Goal: Task Accomplishment & Management: Use online tool/utility

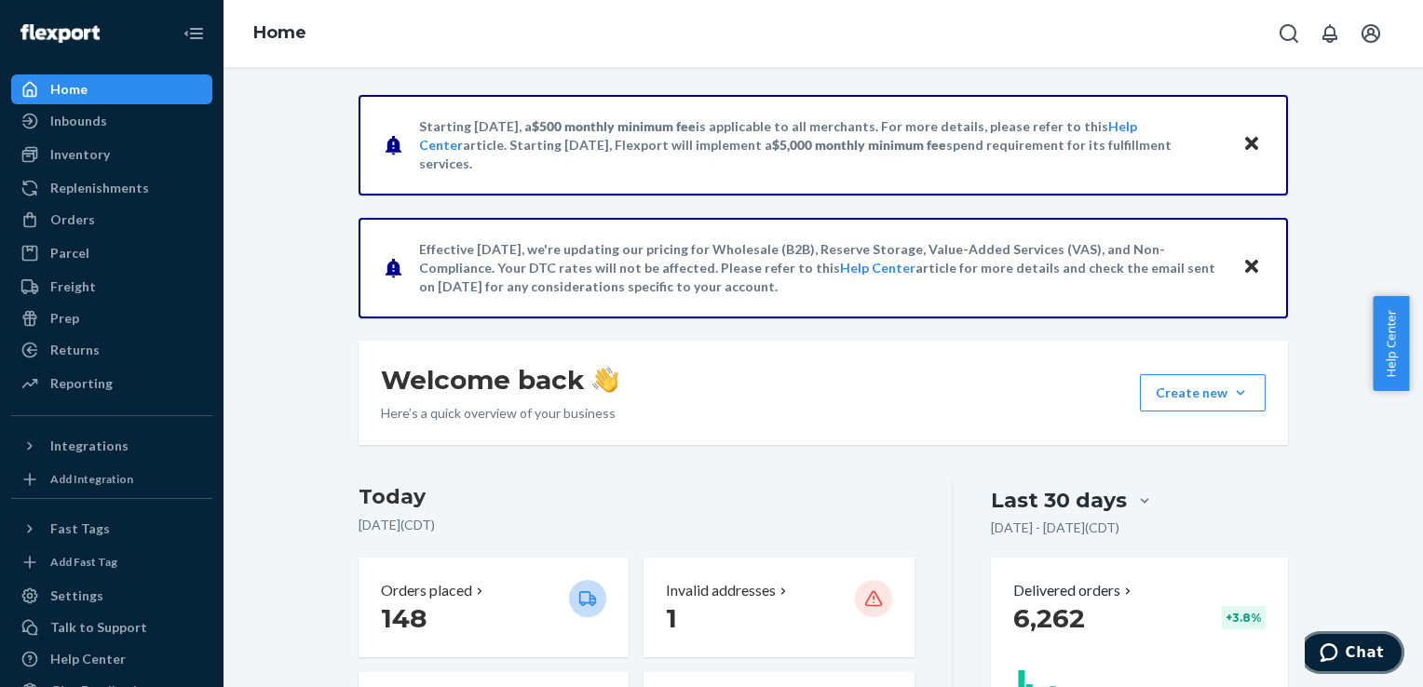
click at [1358, 651] on span "Chat" at bounding box center [1364, 652] width 38 height 17
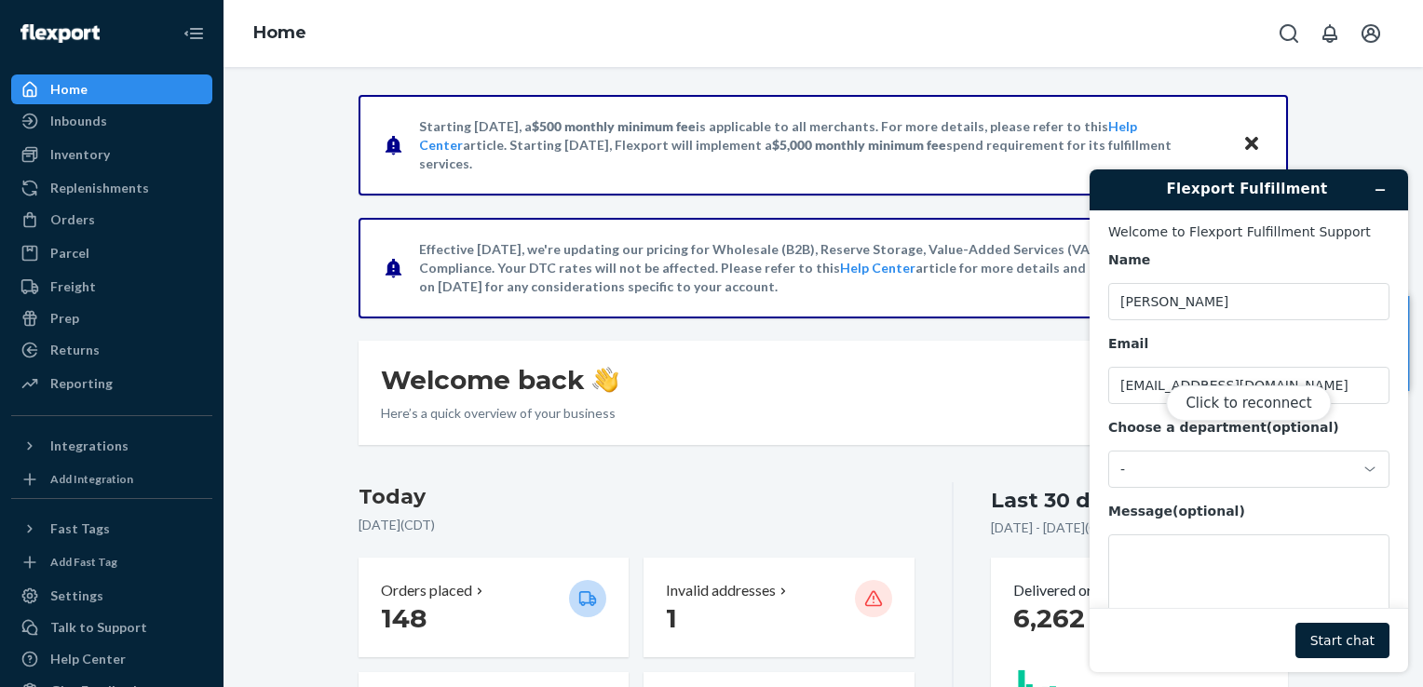
click at [1129, 549] on div "Click to reconnect" at bounding box center [1248, 420] width 318 height 503
click at [1124, 550] on div "Click to reconnect" at bounding box center [1248, 420] width 318 height 503
click at [1289, 406] on button "Click to reconnect" at bounding box center [1248, 402] width 165 height 35
click at [1114, 547] on textarea "Message (optional)" at bounding box center [1248, 586] width 281 height 104
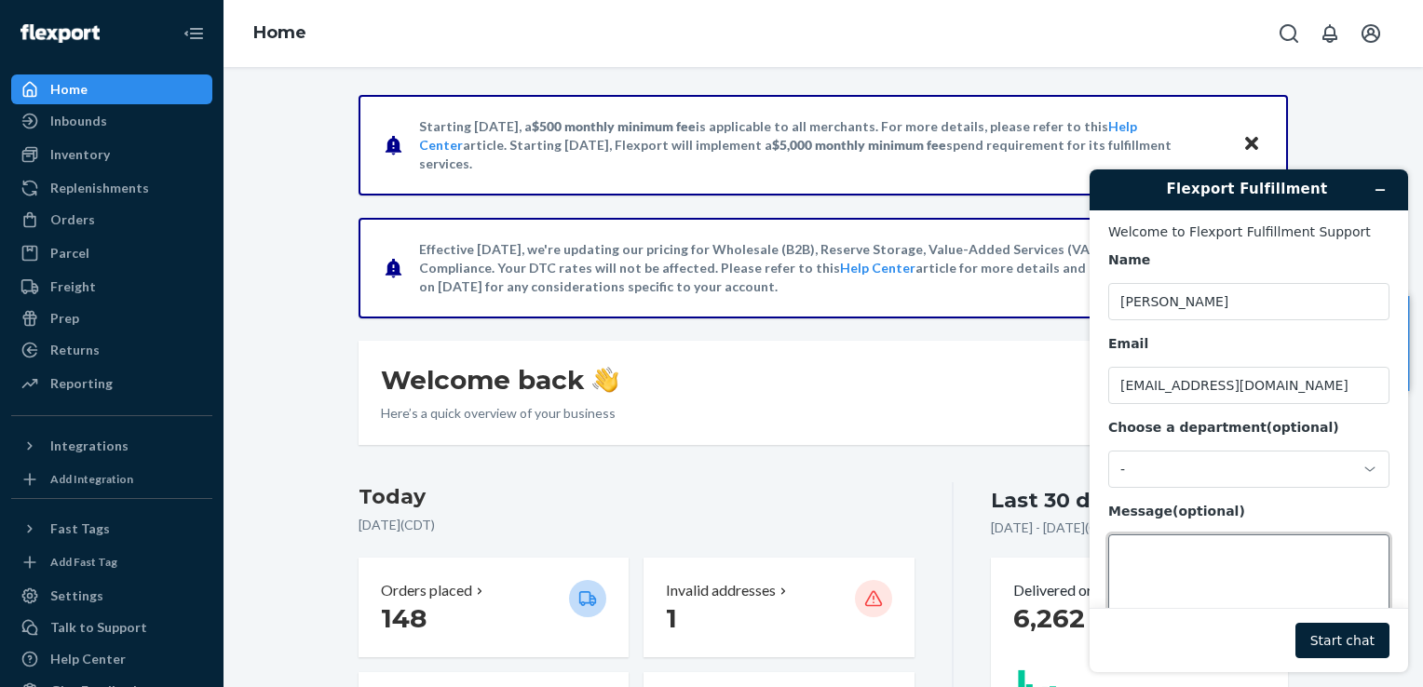
paste textarea "awy8xqjyzvyp"
type textarea "awy8xqjyzvyp"
click at [1348, 641] on button "Start chat" at bounding box center [1342, 640] width 94 height 35
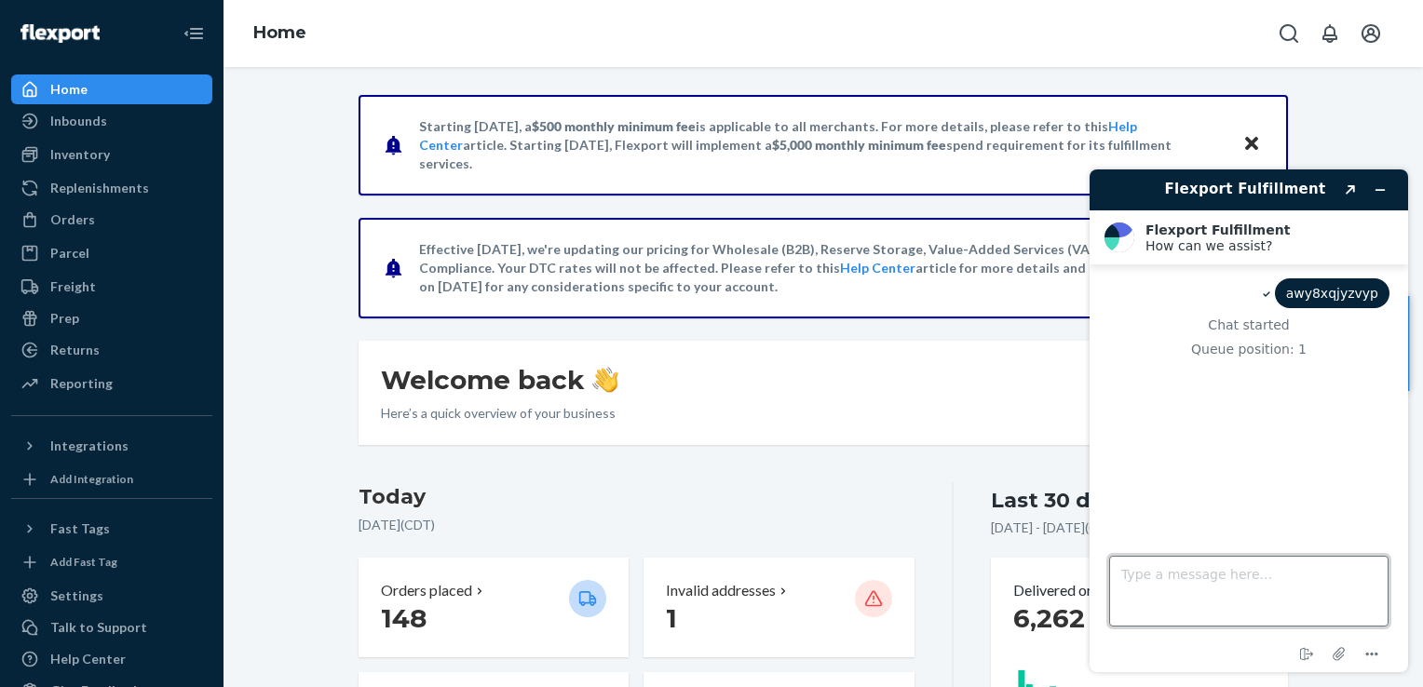
click at [1188, 577] on textarea "Type a message here..." at bounding box center [1248, 591] width 279 height 71
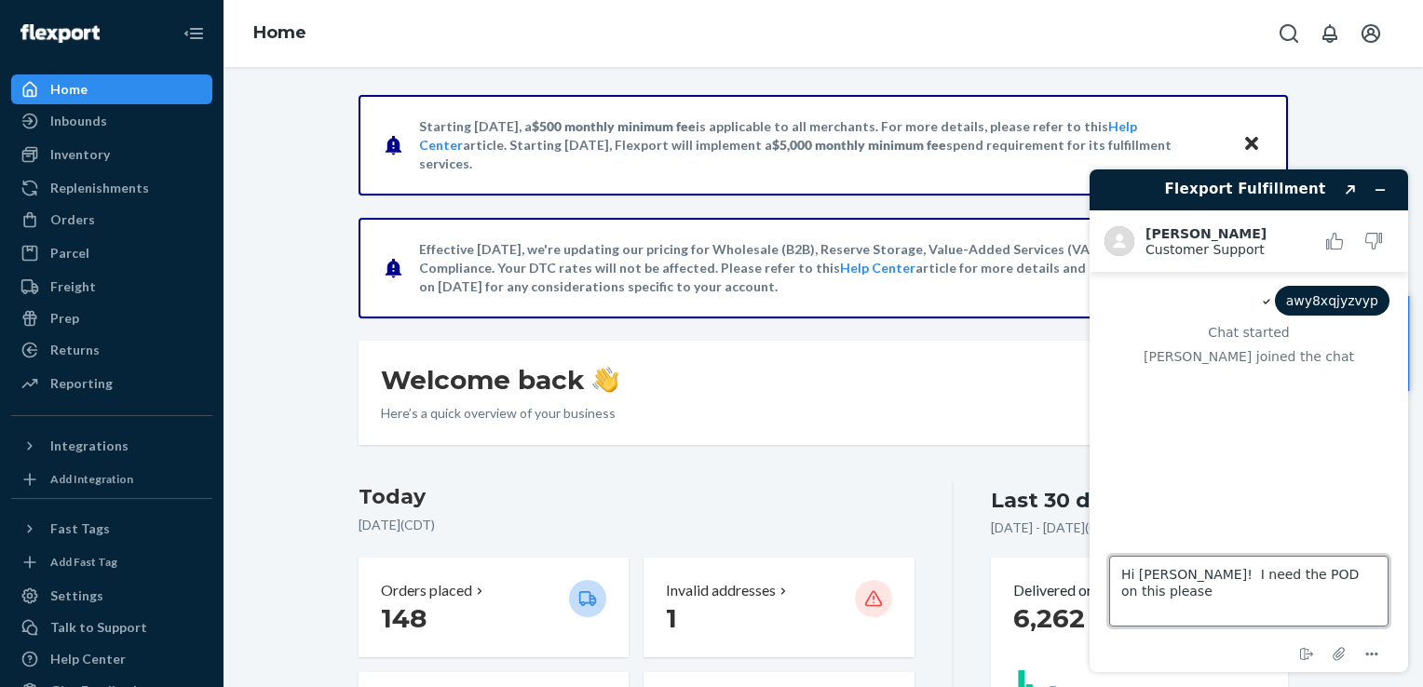
type textarea "Hi [PERSON_NAME]! I need the POD on this please."
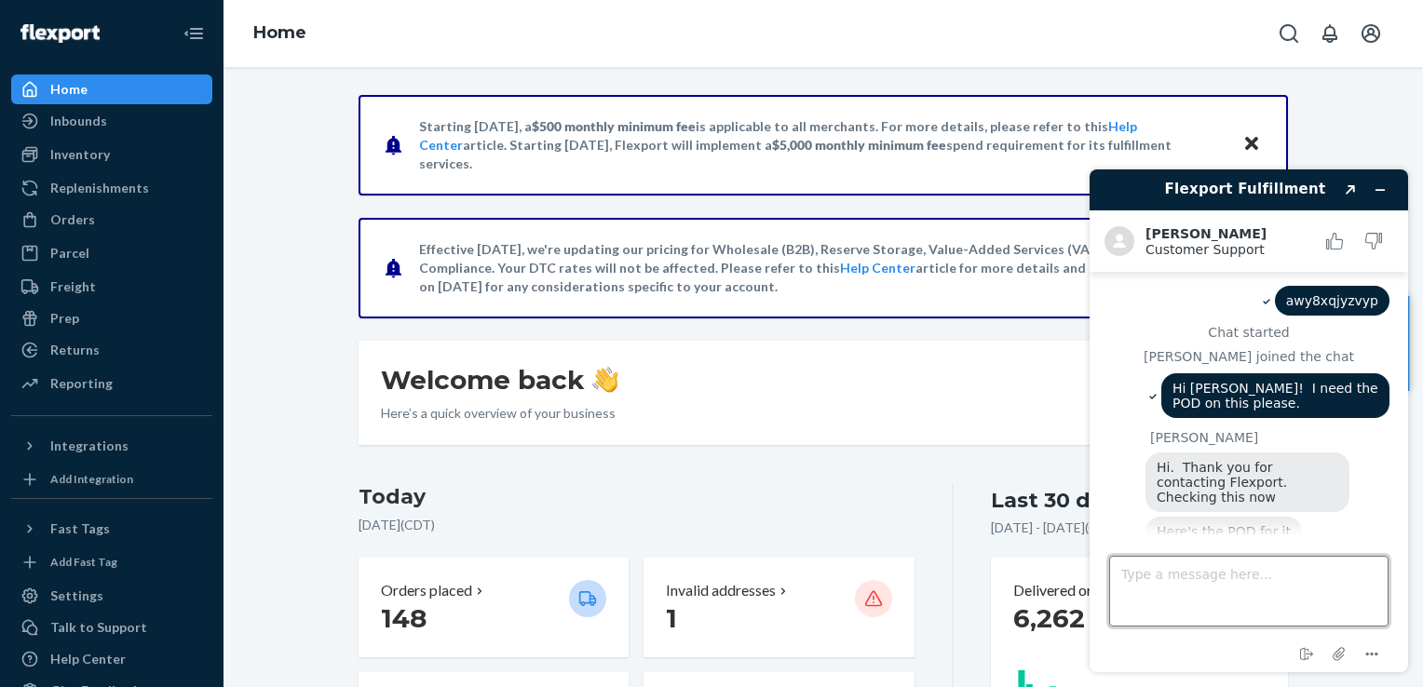
scroll to position [123, 0]
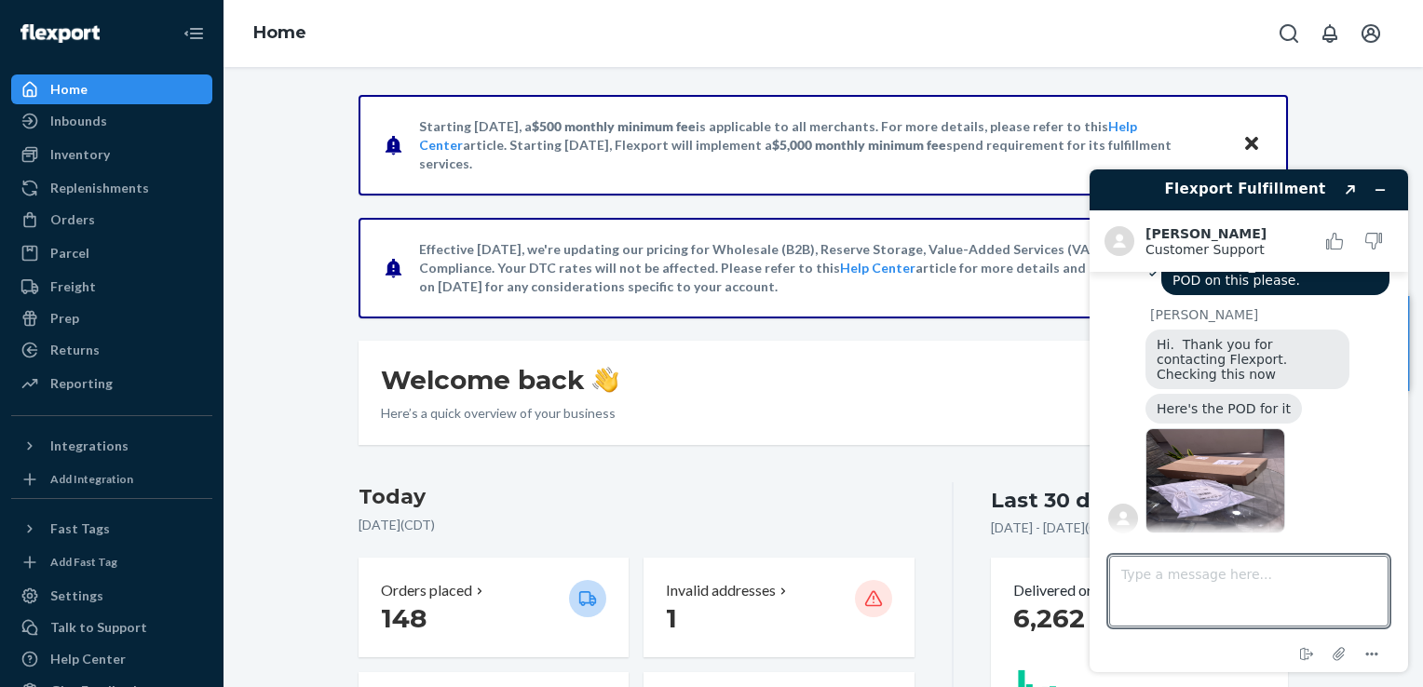
click at [1228, 469] on img at bounding box center [1215, 480] width 140 height 105
click at [1131, 574] on textarea "Type a message here..." at bounding box center [1248, 591] width 279 height 71
type textarea "Thank you [PERSON_NAME]! That's all for now."
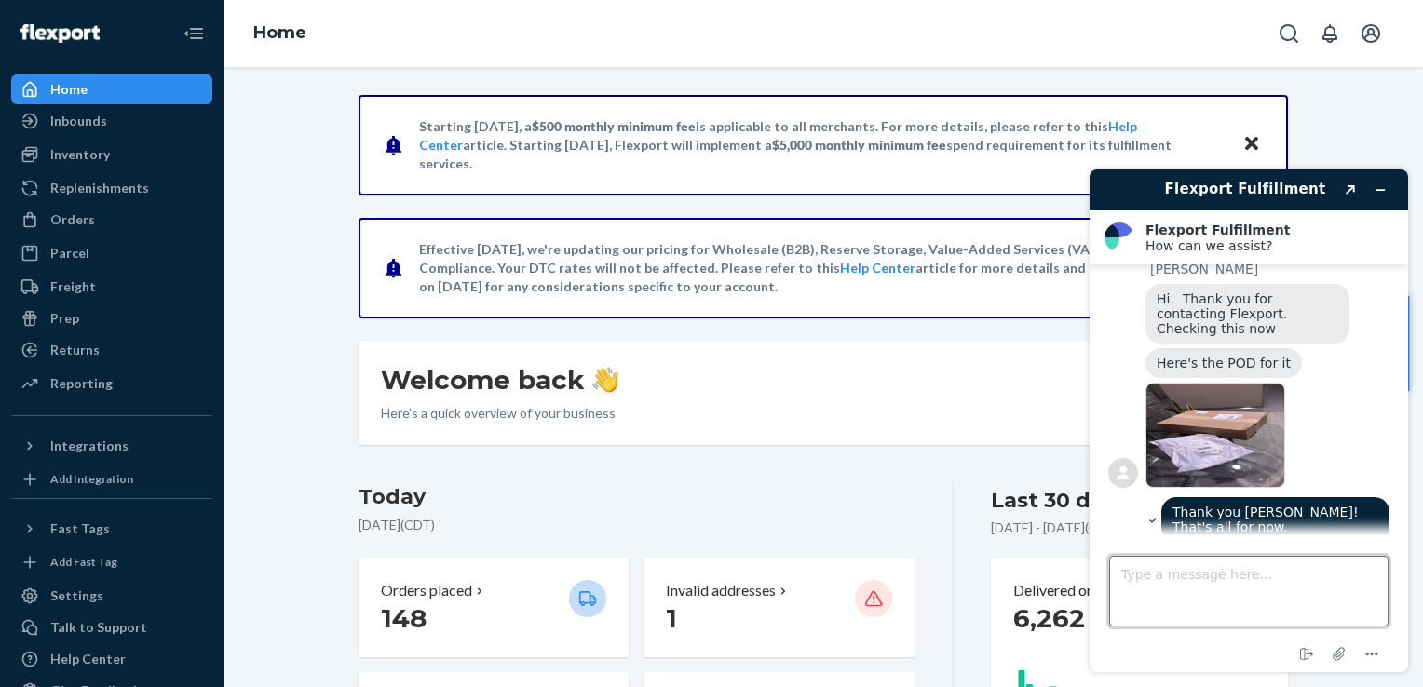
scroll to position [407, 0]
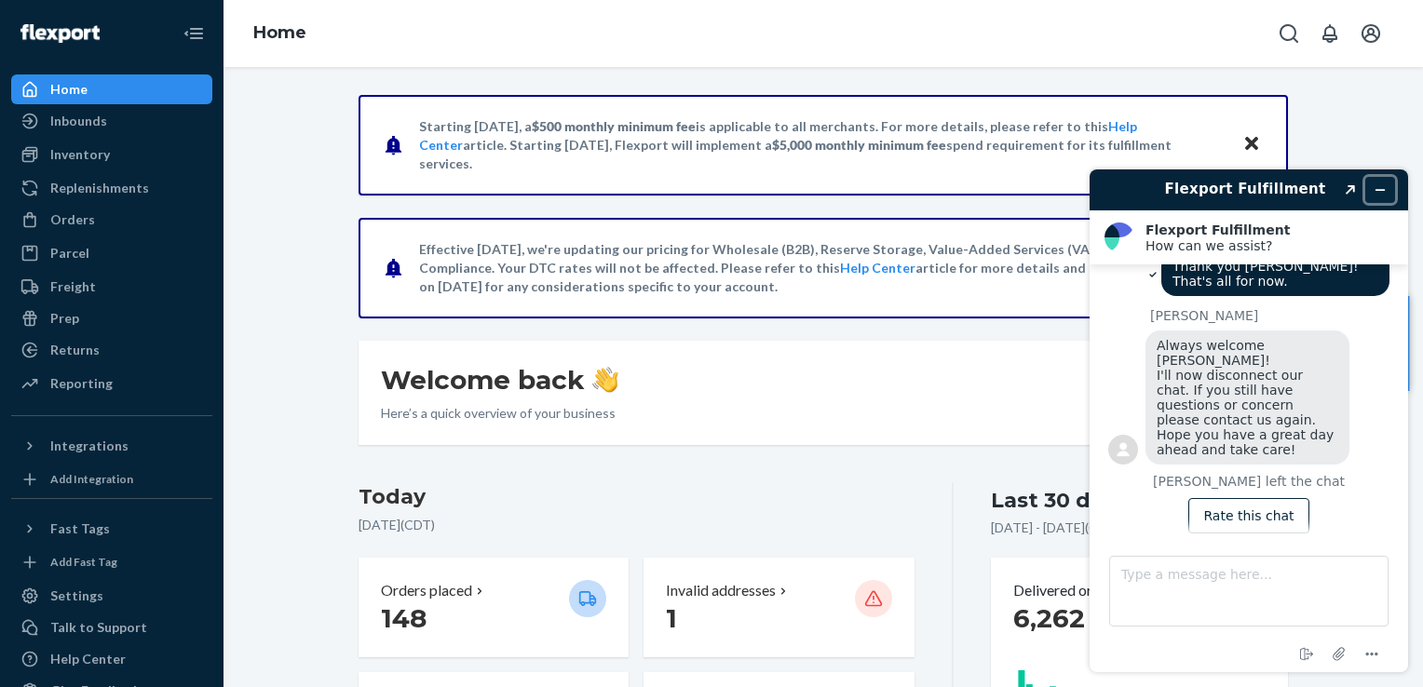
click at [1385, 188] on icon "Minimize widget" at bounding box center [1379, 189] width 13 height 13
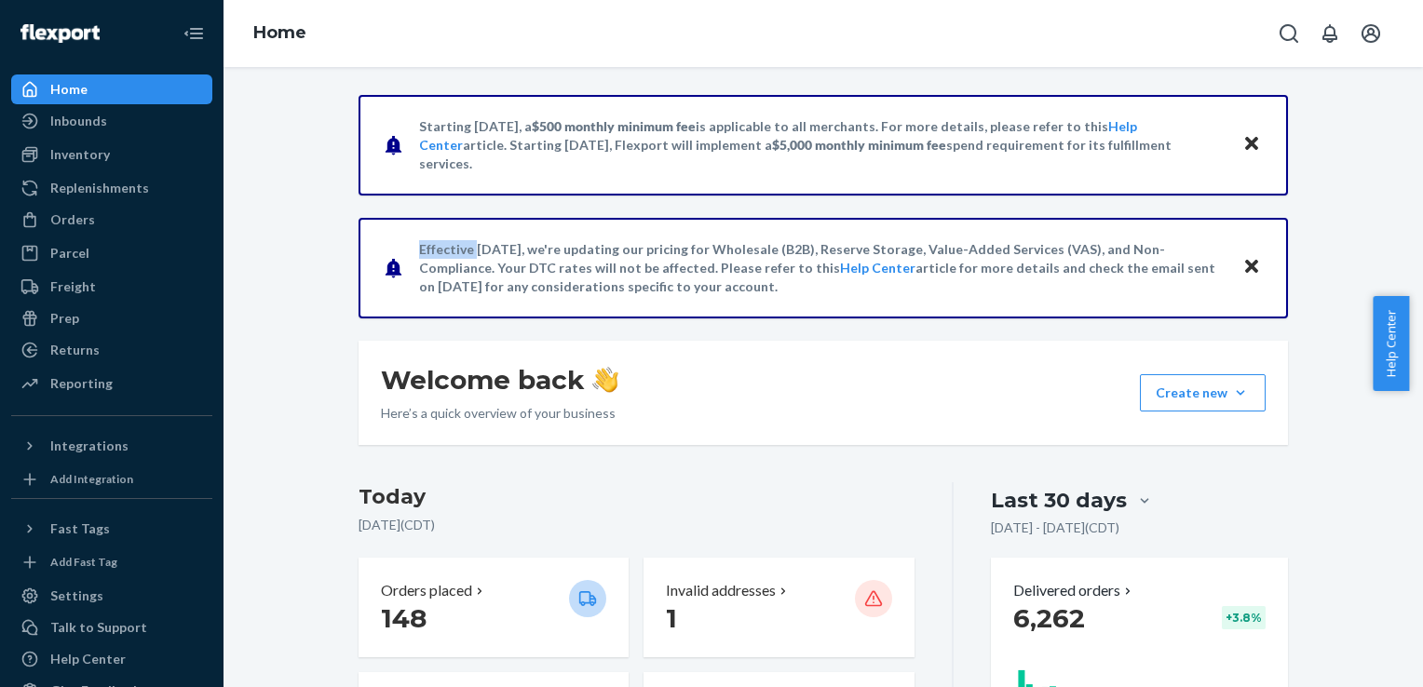
click at [78, 217] on div "Orders" at bounding box center [72, 219] width 45 height 19
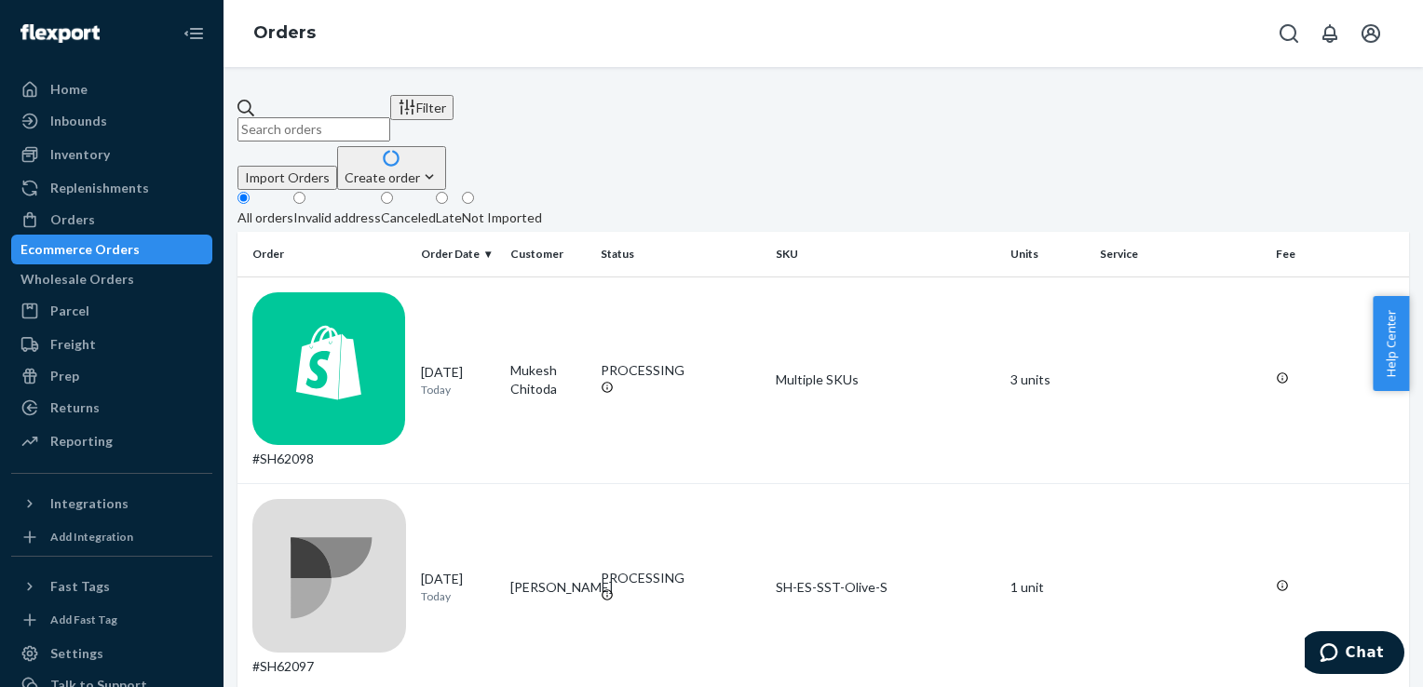
click at [310, 117] on input "text" at bounding box center [313, 129] width 153 height 24
paste input "#SH48682"
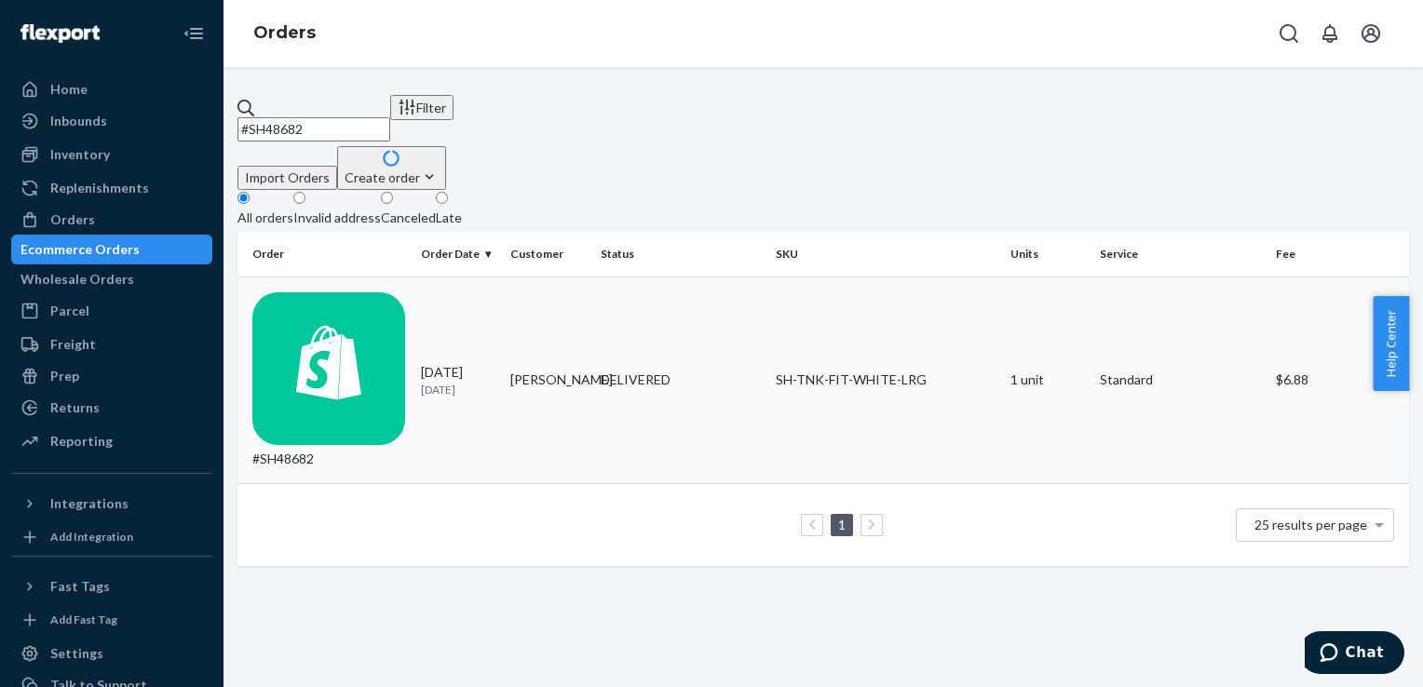
type input "#SH48682"
click at [347, 292] on div "#SH48682" at bounding box center [329, 380] width 154 height 177
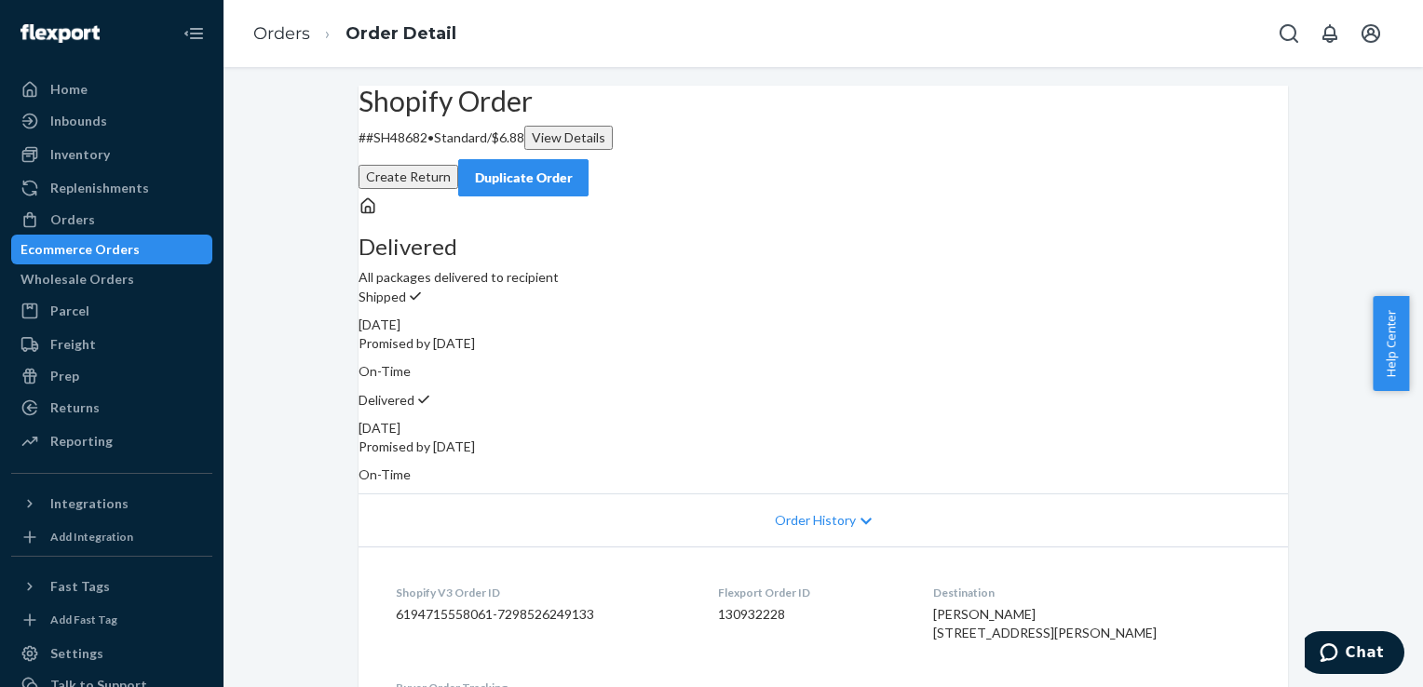
click at [458, 165] on button "Create Return" at bounding box center [408, 177] width 100 height 24
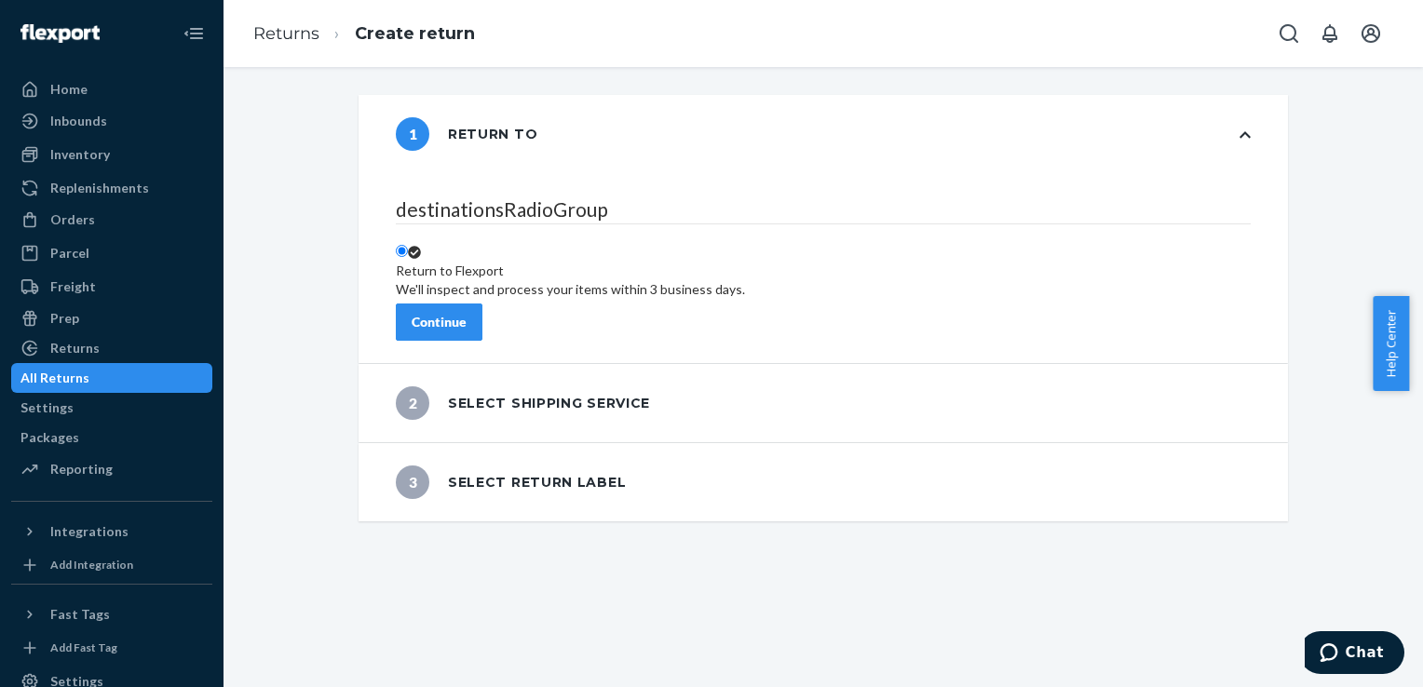
click at [482, 312] on button "Continue" at bounding box center [439, 322] width 87 height 37
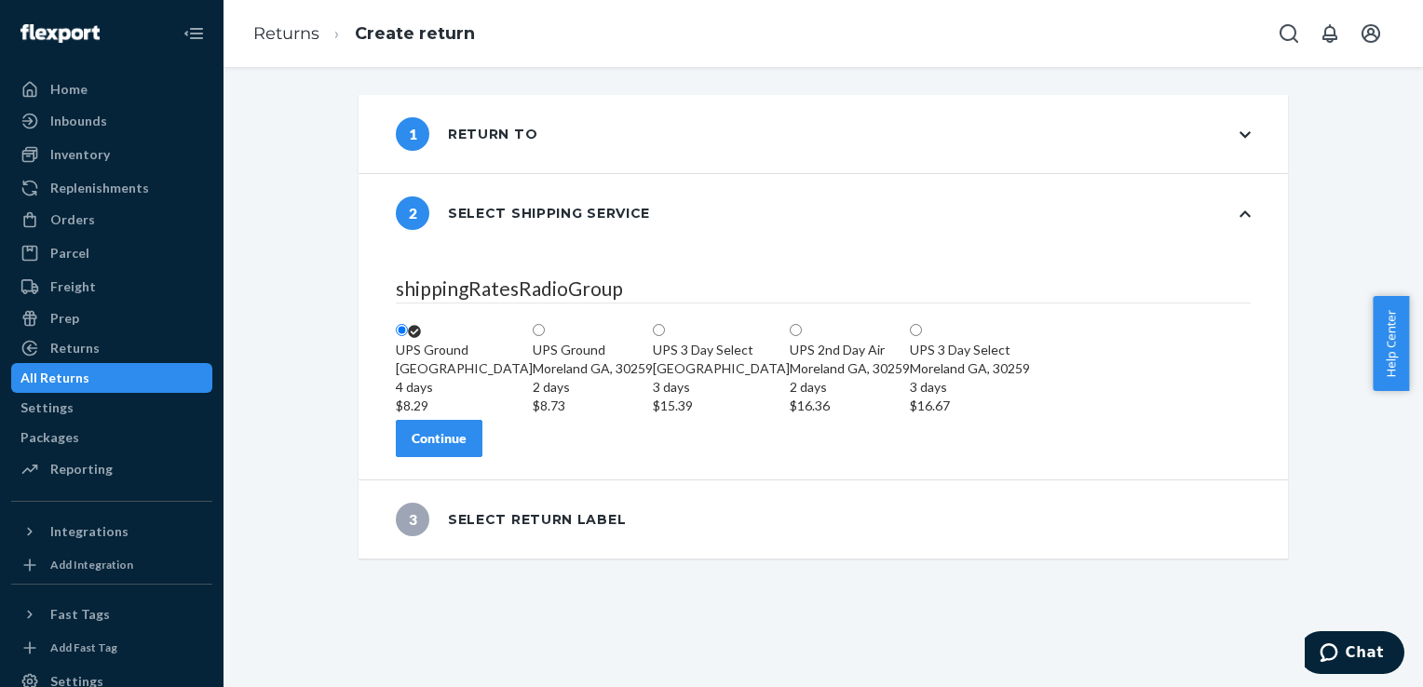
click at [479, 457] on button "Continue" at bounding box center [439, 438] width 87 height 37
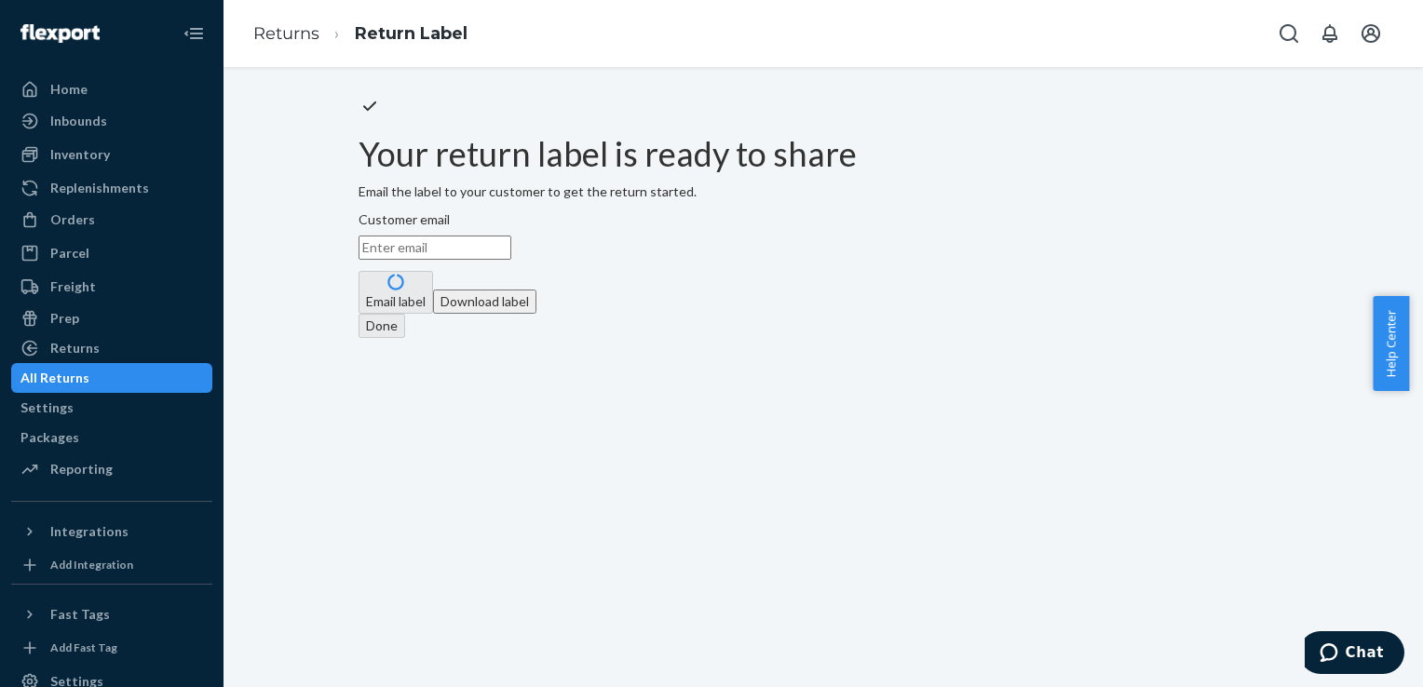
click at [536, 314] on button "Download label" at bounding box center [484, 302] width 103 height 24
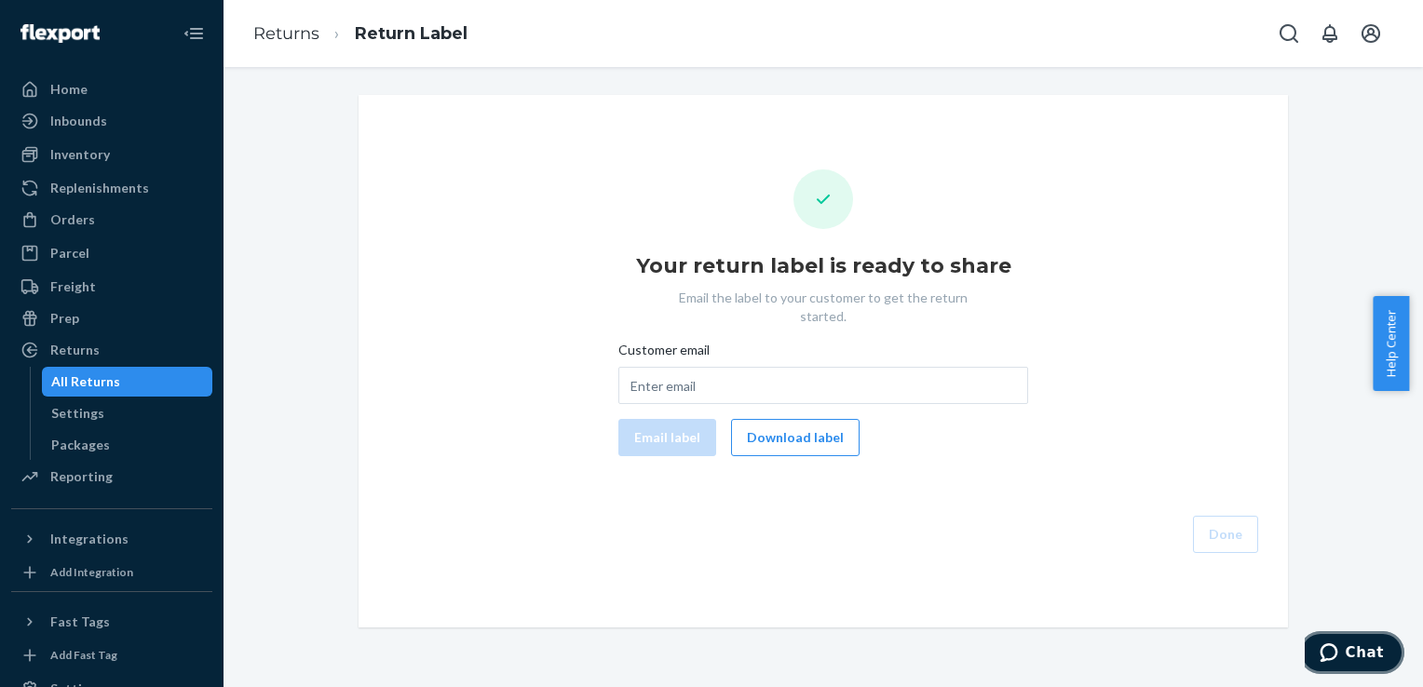
click at [1372, 654] on span "Chat" at bounding box center [1364, 652] width 38 height 17
